Goal: Task Accomplishment & Management: Use online tool/utility

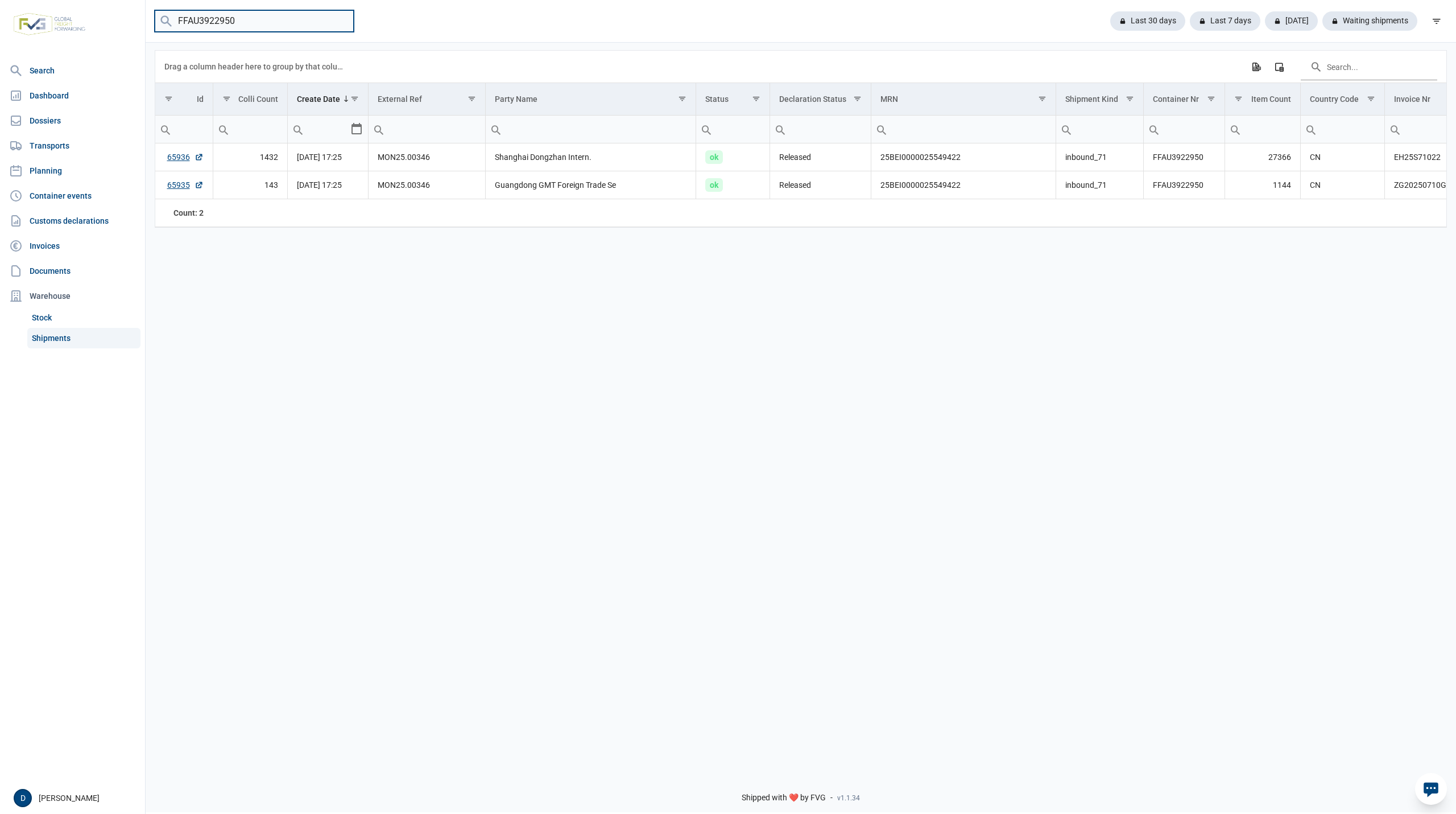
click at [256, 24] on input "FFAU3922950" at bounding box center [255, 21] width 199 height 22
click at [342, 17] on input "FFAU3922950" at bounding box center [255, 21] width 199 height 22
click at [56, 338] on link "Shipments" at bounding box center [83, 338] width 113 height 21
click at [60, 338] on link "Shipments" at bounding box center [83, 338] width 113 height 21
click at [46, 335] on link "Shipments" at bounding box center [83, 338] width 113 height 21
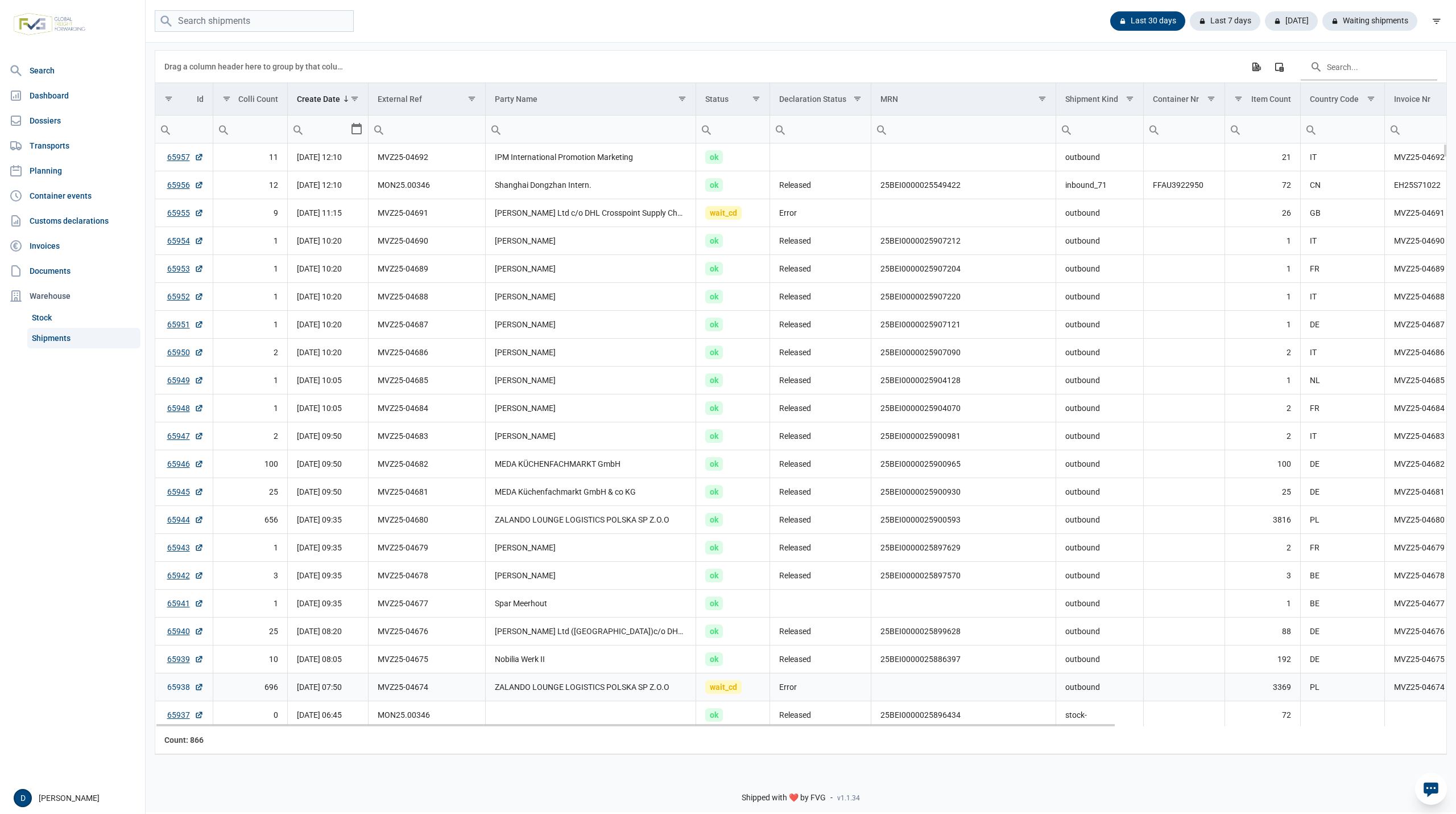
click at [178, 691] on link "65938" at bounding box center [186, 686] width 36 height 12
click at [177, 210] on link "65955" at bounding box center [186, 212] width 36 height 12
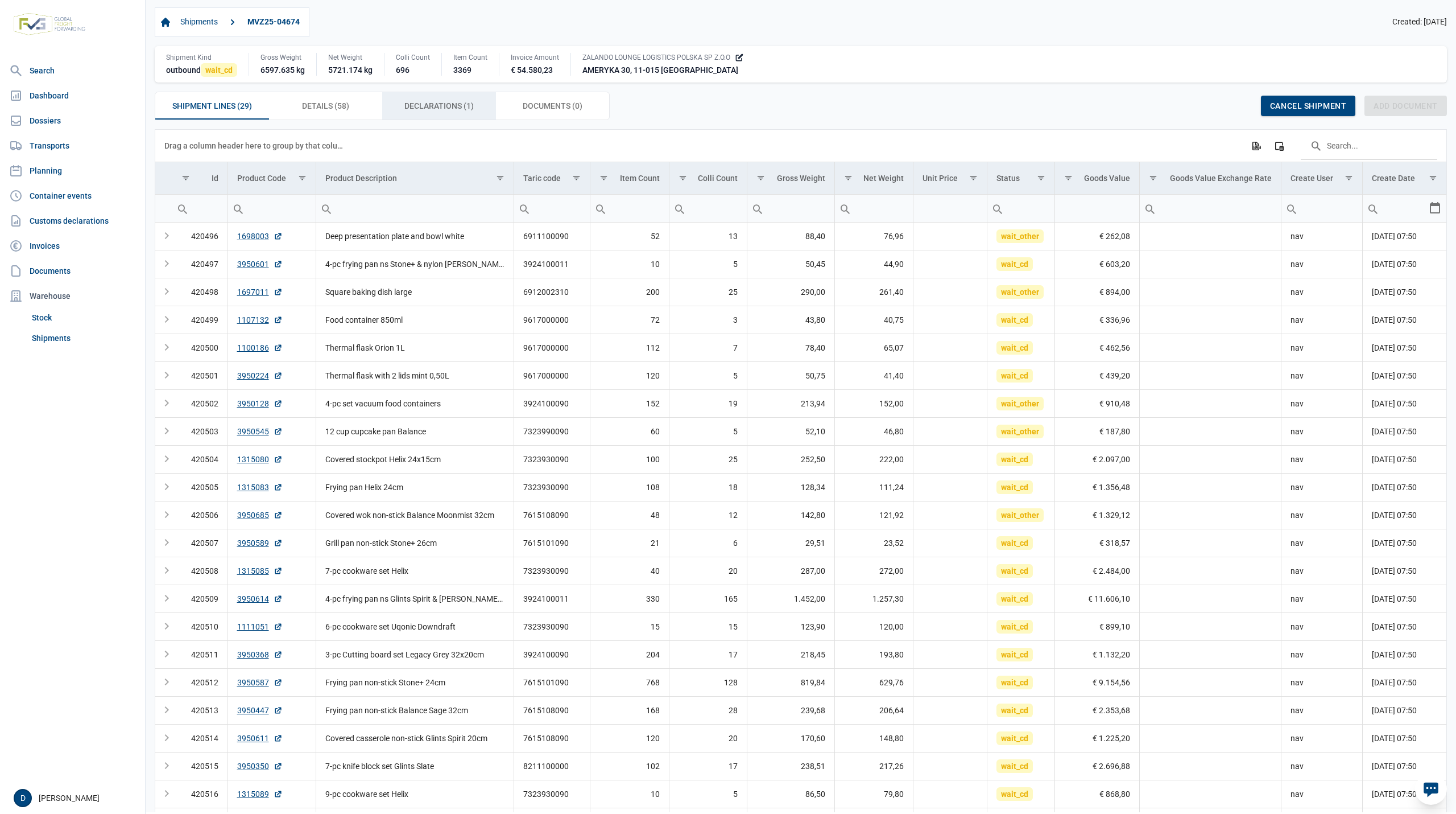
click at [416, 107] on span "Declarations (1) Declarations (1)" at bounding box center [439, 105] width 70 height 14
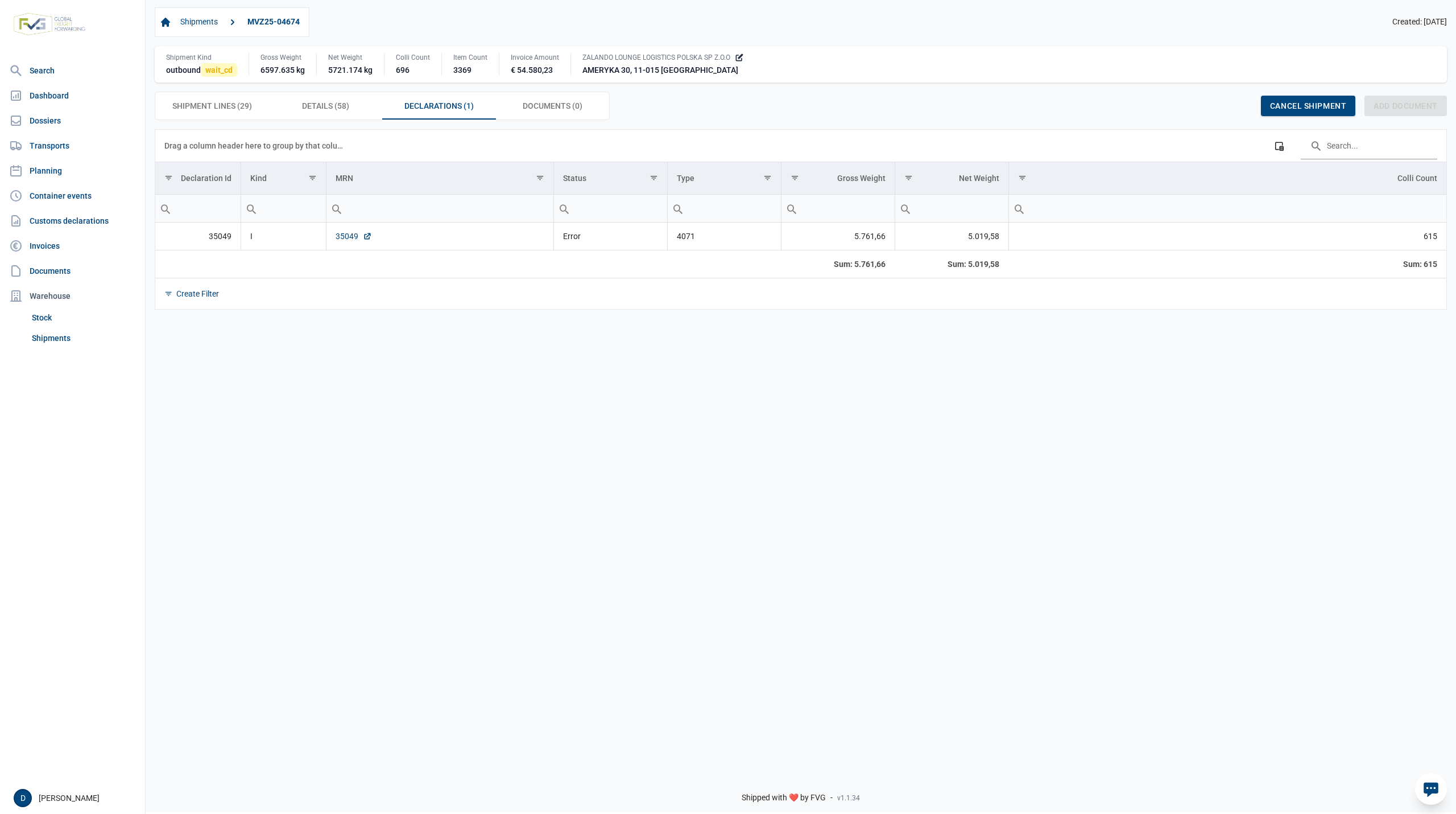
click at [344, 239] on link "35049" at bounding box center [353, 236] width 36 height 12
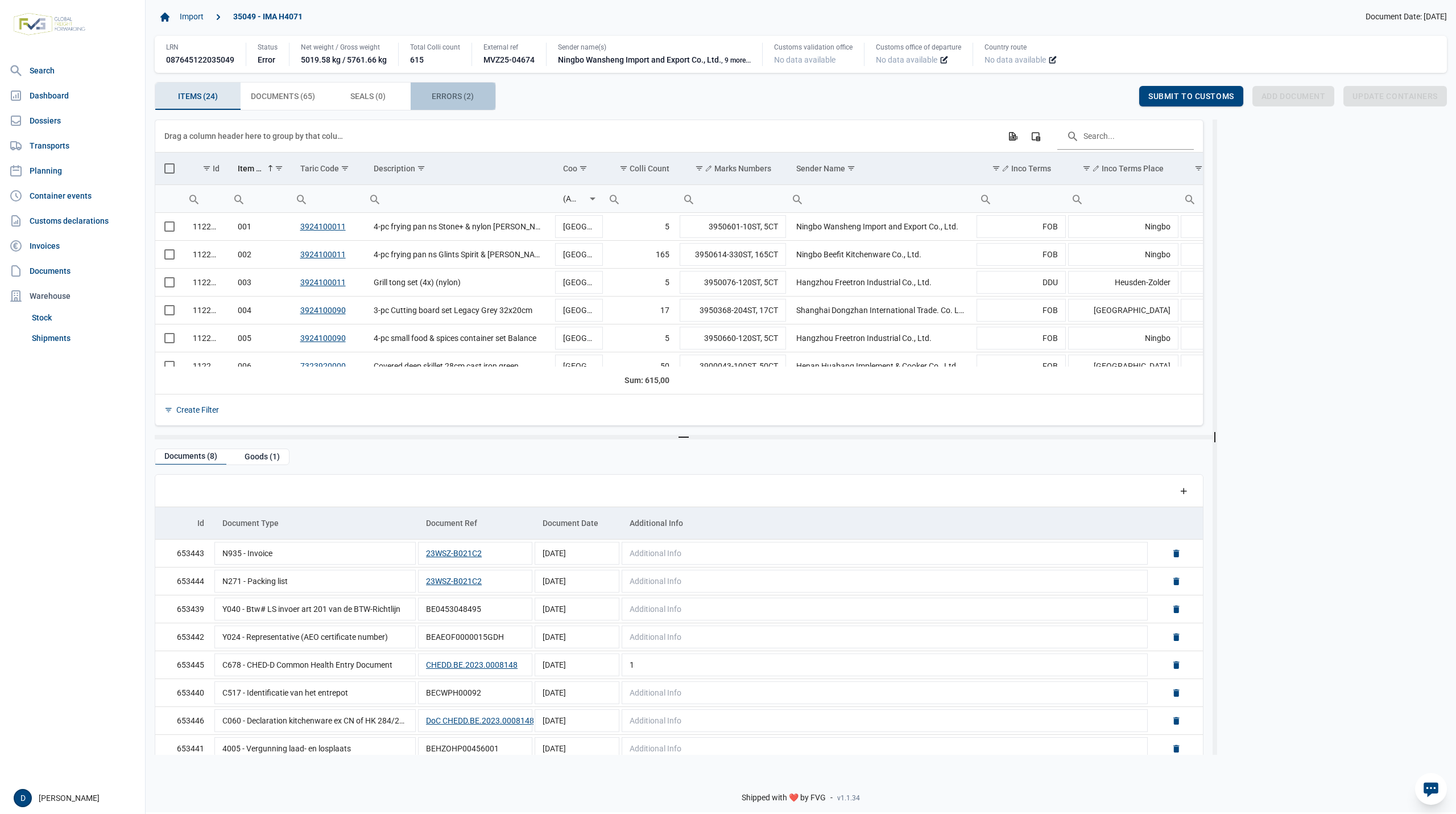
click at [446, 94] on span "Errors (2) Errors (2)" at bounding box center [452, 96] width 42 height 14
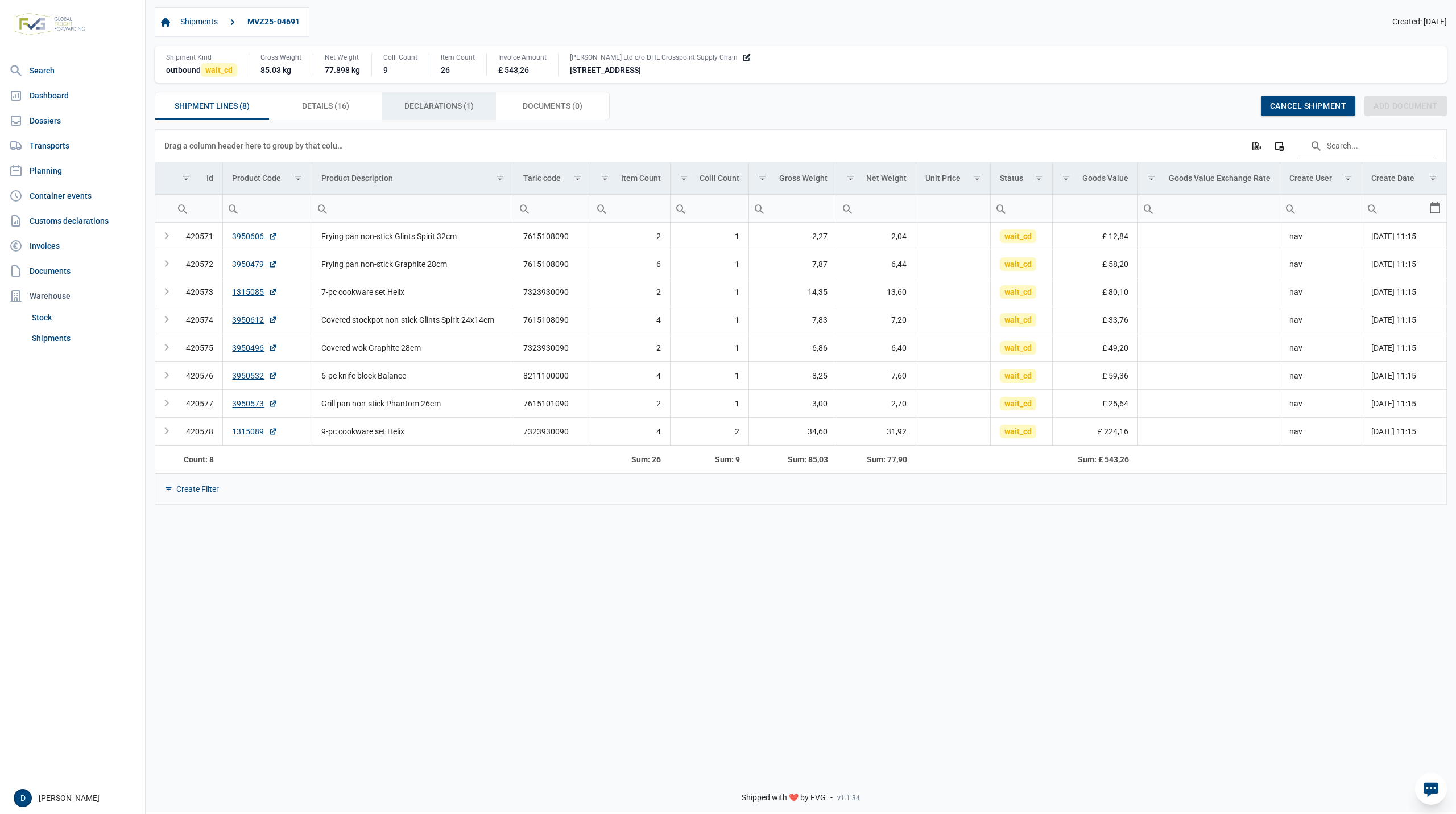
click at [458, 108] on span "Declarations (1) Declarations (1)" at bounding box center [439, 105] width 70 height 14
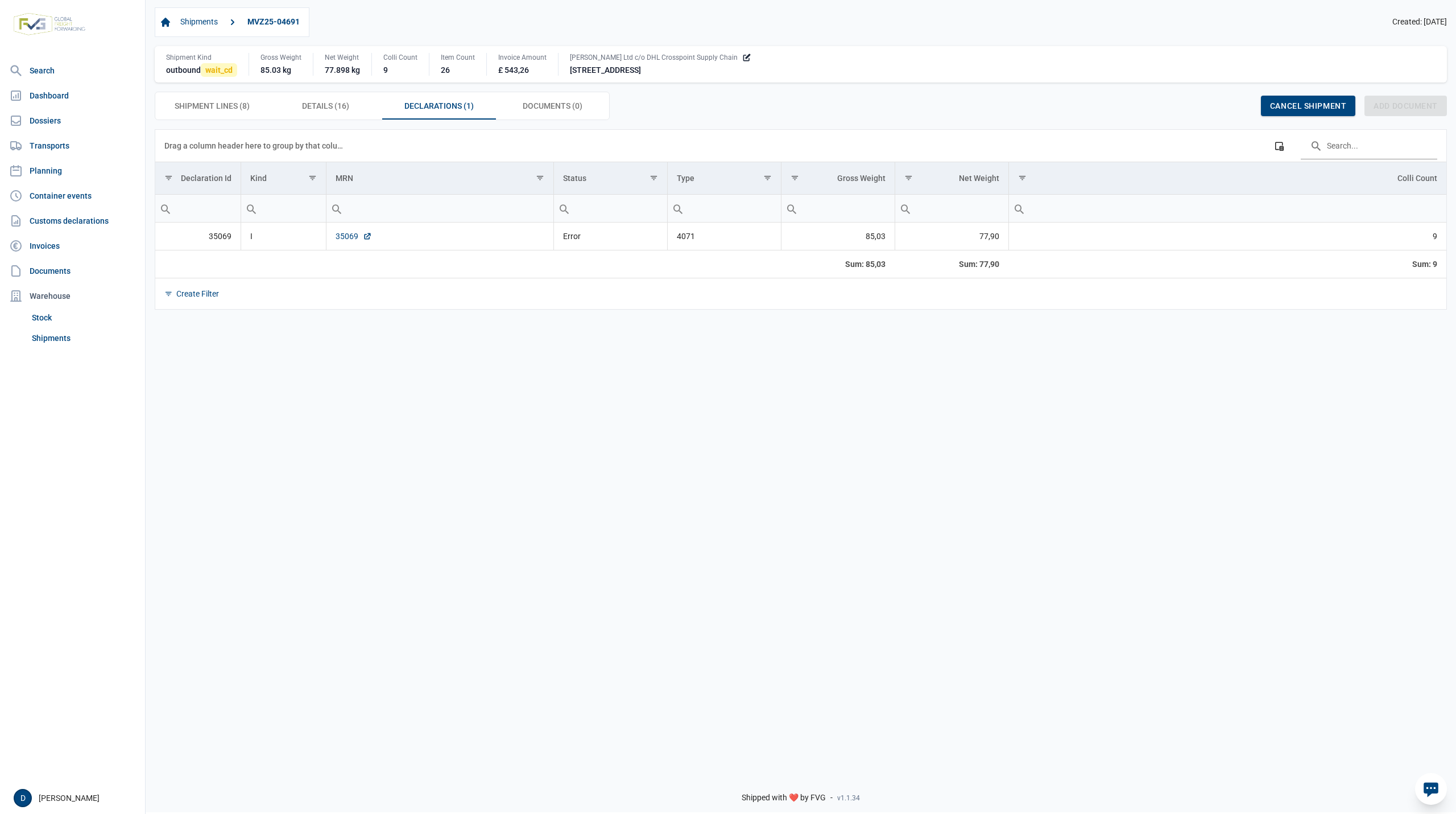
click at [337, 241] on link "35069" at bounding box center [353, 236] width 36 height 12
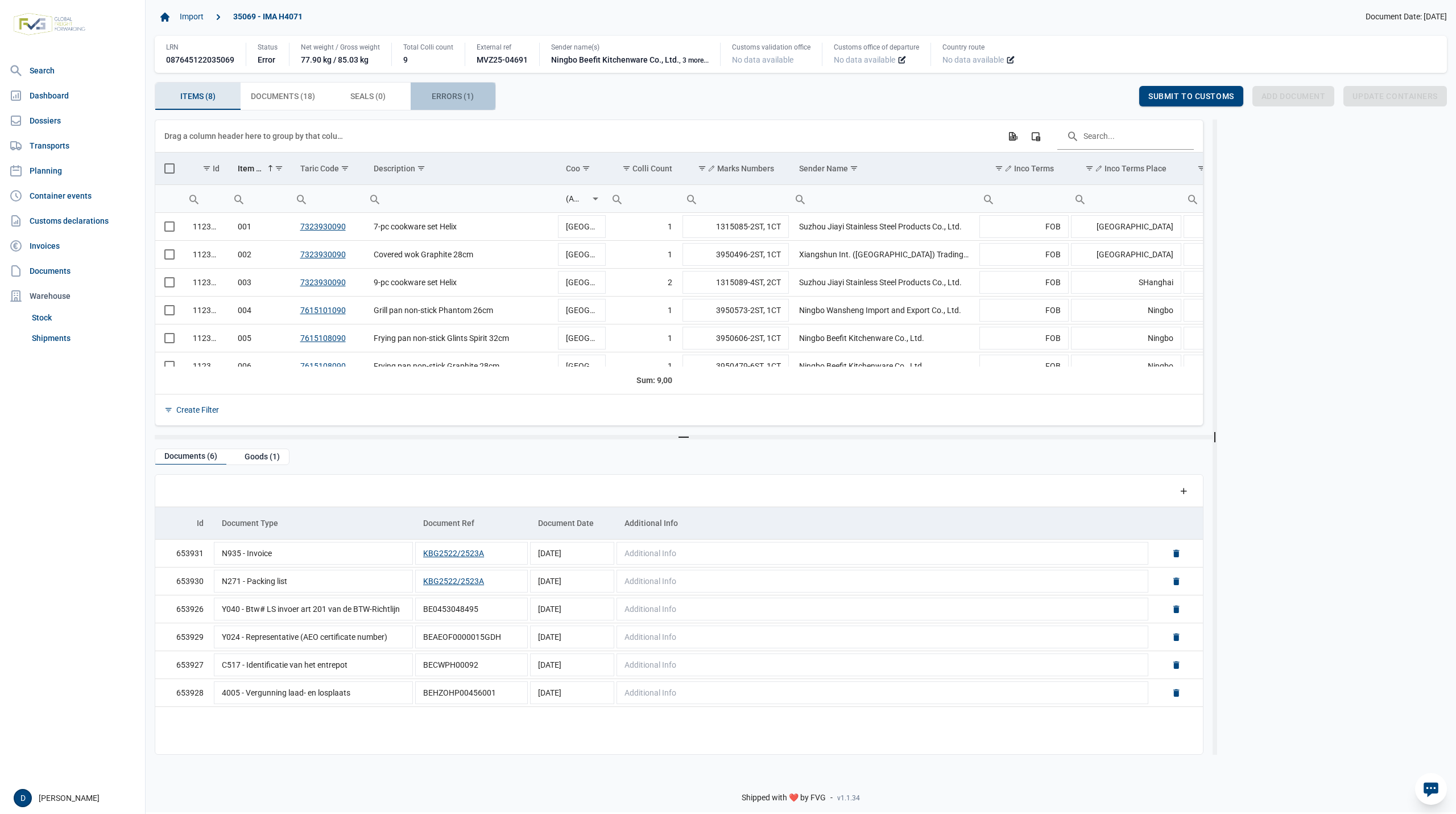
click at [451, 98] on span "Errors (1) Errors (1)" at bounding box center [452, 96] width 42 height 14
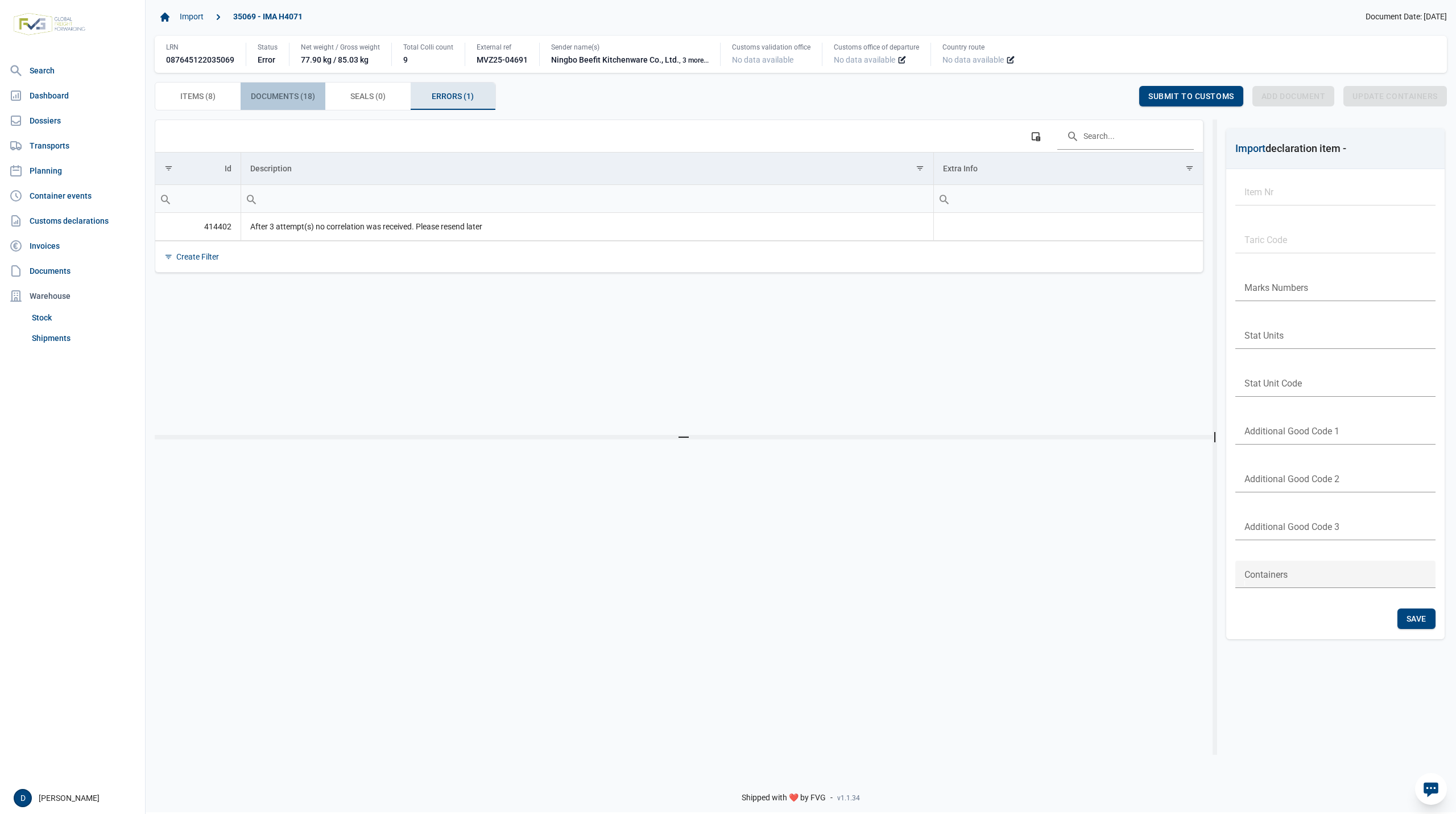
click at [256, 97] on span "Documents (18) Documents (18)" at bounding box center [283, 96] width 64 height 14
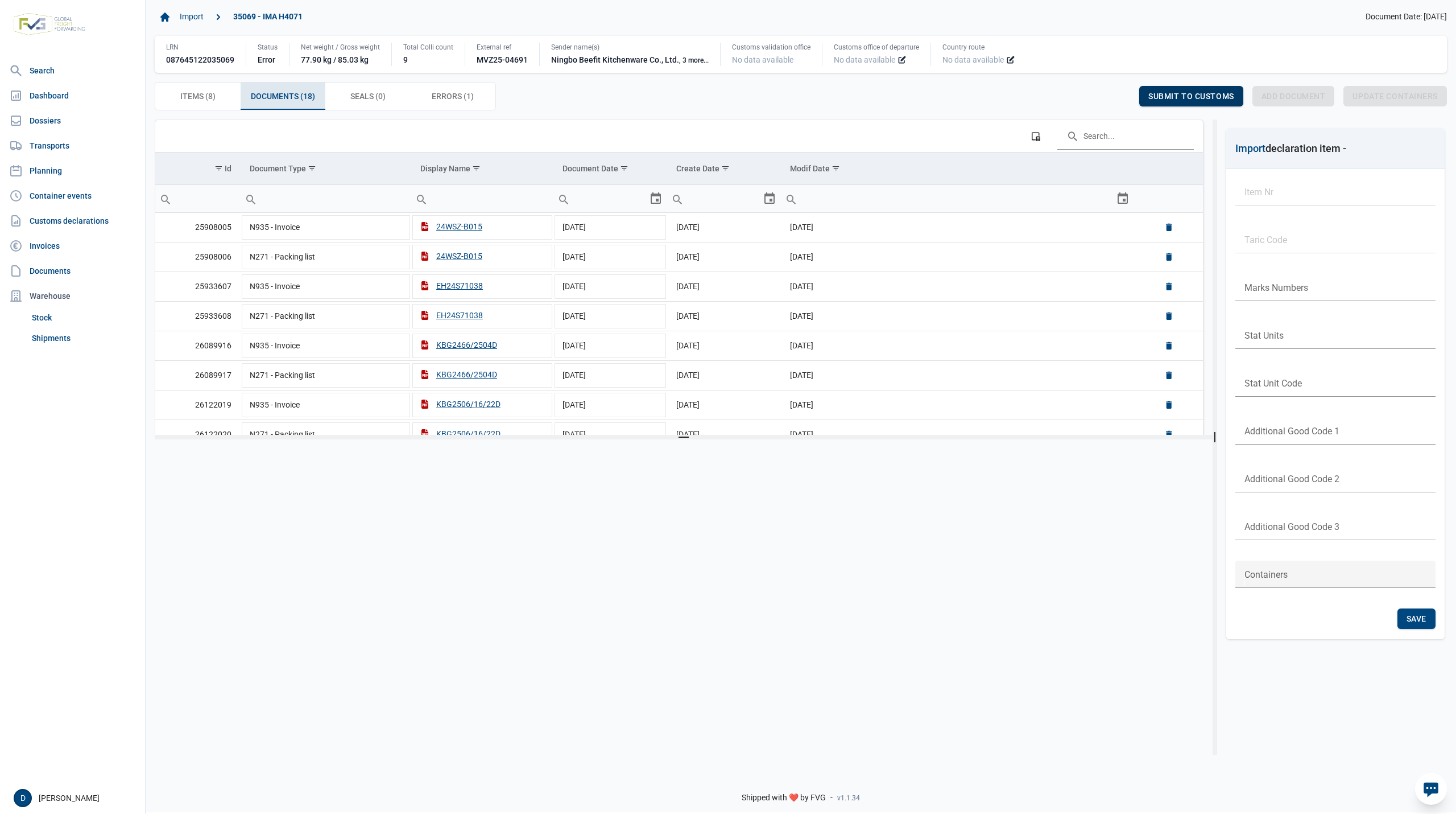
click at [1183, 93] on span "Submit to customs" at bounding box center [1191, 96] width 86 height 9
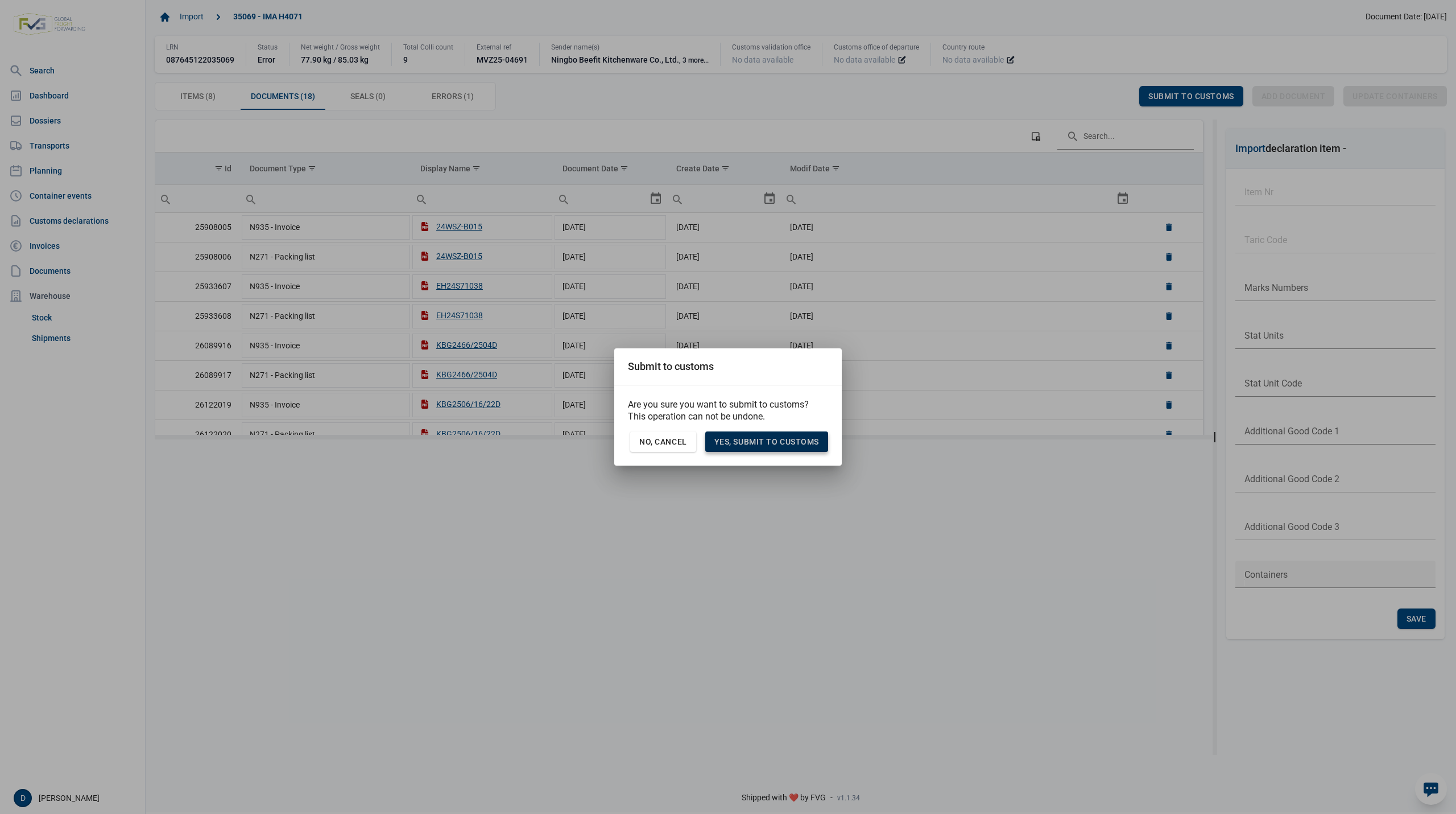
click at [786, 435] on div "Yes, Submit to customs" at bounding box center [767, 441] width 123 height 21
